Goal: Task Accomplishment & Management: Complete application form

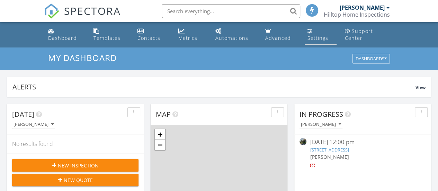
scroll to position [3, 3]
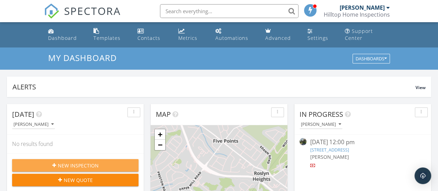
click at [59, 163] on span "New Inspection" at bounding box center [78, 165] width 41 height 7
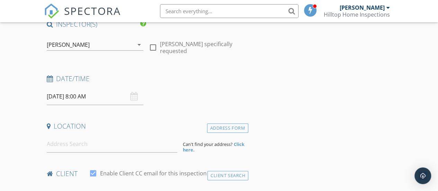
scroll to position [69, 0]
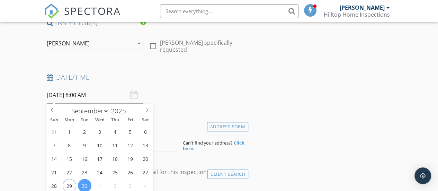
click at [87, 93] on input "[DATE] 8:00 AM" at bounding box center [95, 94] width 97 height 17
type input "09/29/2025 8:00 AM"
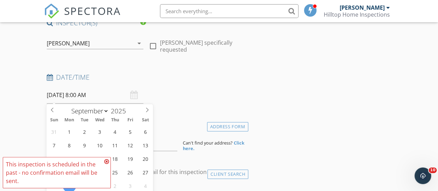
scroll to position [186, 0]
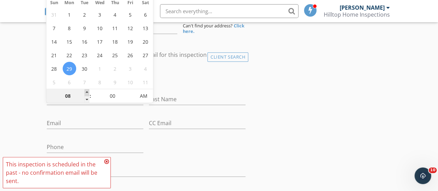
type input "09"
type input "09/29/2025 9:00 AM"
click at [86, 93] on span at bounding box center [86, 92] width 5 height 7
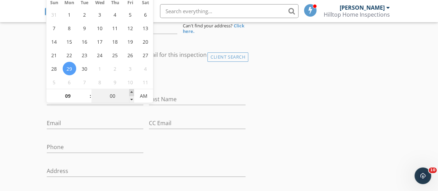
type input "05"
type input "09/29/2025 9:05 AM"
click at [130, 92] on span at bounding box center [131, 92] width 5 height 7
type input "10"
type input "09/29/2025 9:10 AM"
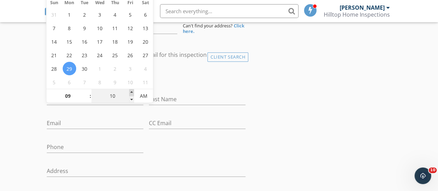
click at [130, 92] on span at bounding box center [131, 92] width 5 height 7
type input "15"
type input "09/29/2025 9:15 AM"
click at [130, 92] on span at bounding box center [131, 92] width 5 height 7
type input "20"
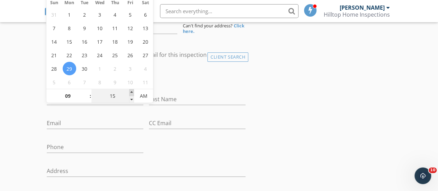
type input "09/29/2025 9:20 AM"
click at [130, 92] on span at bounding box center [131, 92] width 5 height 7
type input "25"
type input "09/29/2025 9:25 AM"
click at [130, 92] on span at bounding box center [131, 92] width 5 height 7
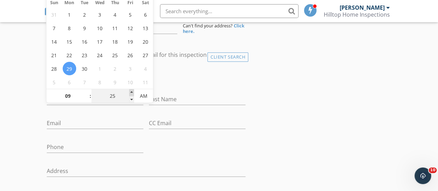
type input "30"
type input "[DATE] 9:30 AM"
click at [130, 92] on span at bounding box center [131, 92] width 5 height 7
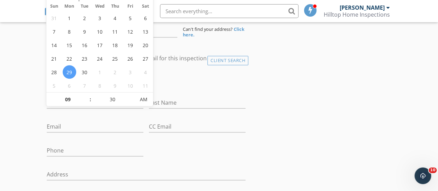
scroll to position [182, 0]
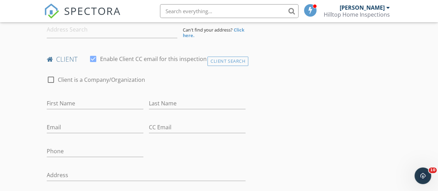
click at [50, 102] on input "First Name" at bounding box center [95, 103] width 97 height 11
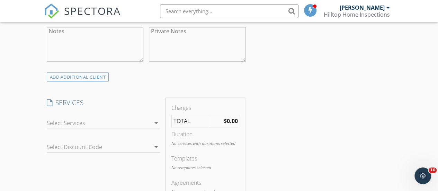
scroll to position [387, 0]
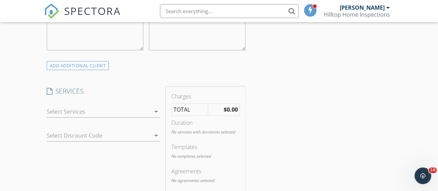
type input "[PERSON_NAME]"
click at [155, 110] on icon "arrow_drop_down" at bounding box center [156, 111] width 8 height 8
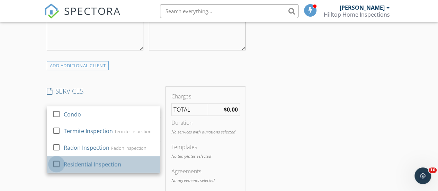
click at [57, 161] on div at bounding box center [57, 164] width 12 height 12
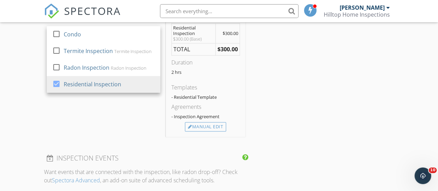
scroll to position [467, 0]
click at [210, 122] on div "Manual Edit" at bounding box center [205, 126] width 41 height 10
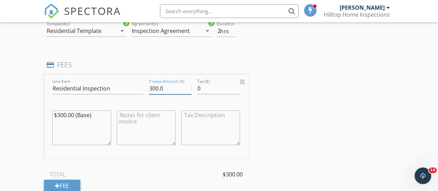
click at [157, 86] on input "300.0" at bounding box center [170, 88] width 43 height 11
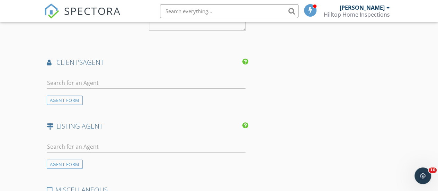
scroll to position [766, 0]
type input "250.0"
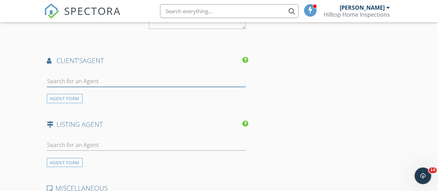
click at [66, 76] on input "text" at bounding box center [146, 80] width 199 height 11
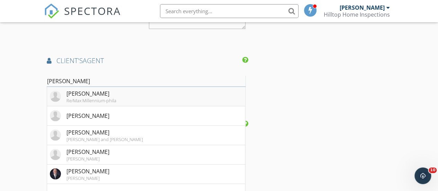
type input "[PERSON_NAME]"
click at [69, 94] on div "[PERSON_NAME]" at bounding box center [91, 93] width 50 height 8
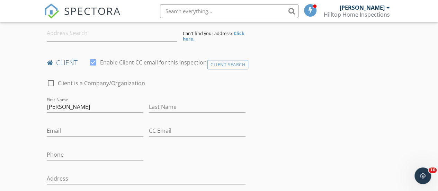
scroll to position [180, 0]
click at [53, 129] on input "Email" at bounding box center [95, 129] width 97 height 11
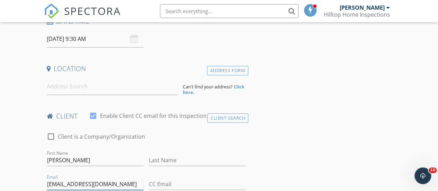
scroll to position [127, 0]
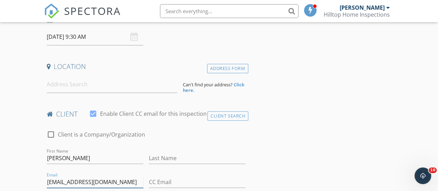
type input "[EMAIL_ADDRESS][DOMAIN_NAME]"
click at [55, 85] on input at bounding box center [112, 84] width 131 height 17
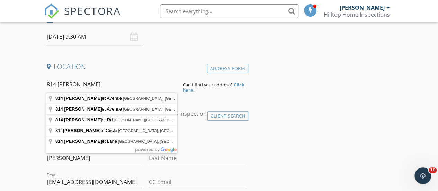
type input "814 Cricket Avenue, Glenside, PA, USA"
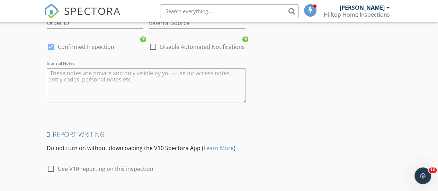
scroll to position [1295, 0]
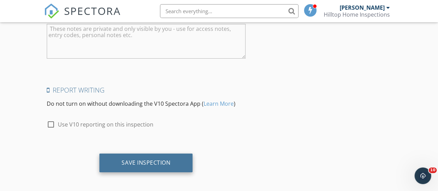
click at [118, 159] on div "Save Inspection" at bounding box center [145, 162] width 93 height 19
